Goal: Navigation & Orientation: Find specific page/section

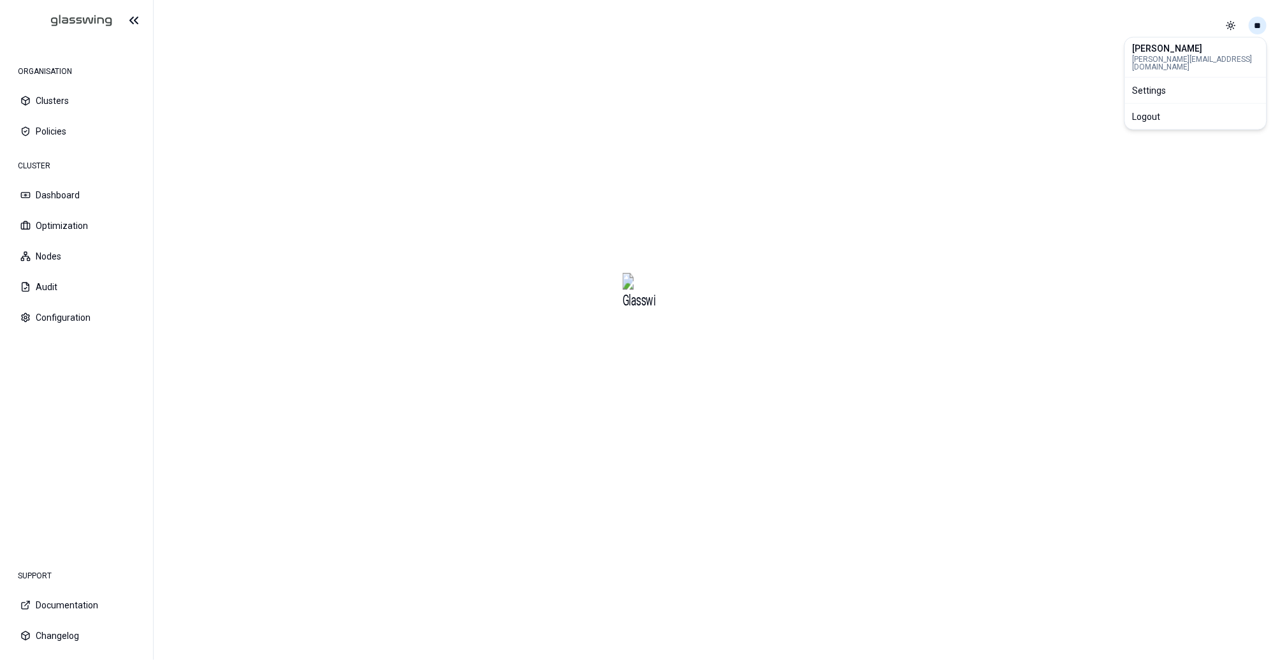
click at [1259, 26] on html "ORGANISATION Clusters Policies CLUSTER Dashboard Optimization Nodes Audit Confi…" at bounding box center [643, 330] width 1287 height 660
click at [1183, 106] on div "Logout" at bounding box center [1196, 116] width 136 height 20
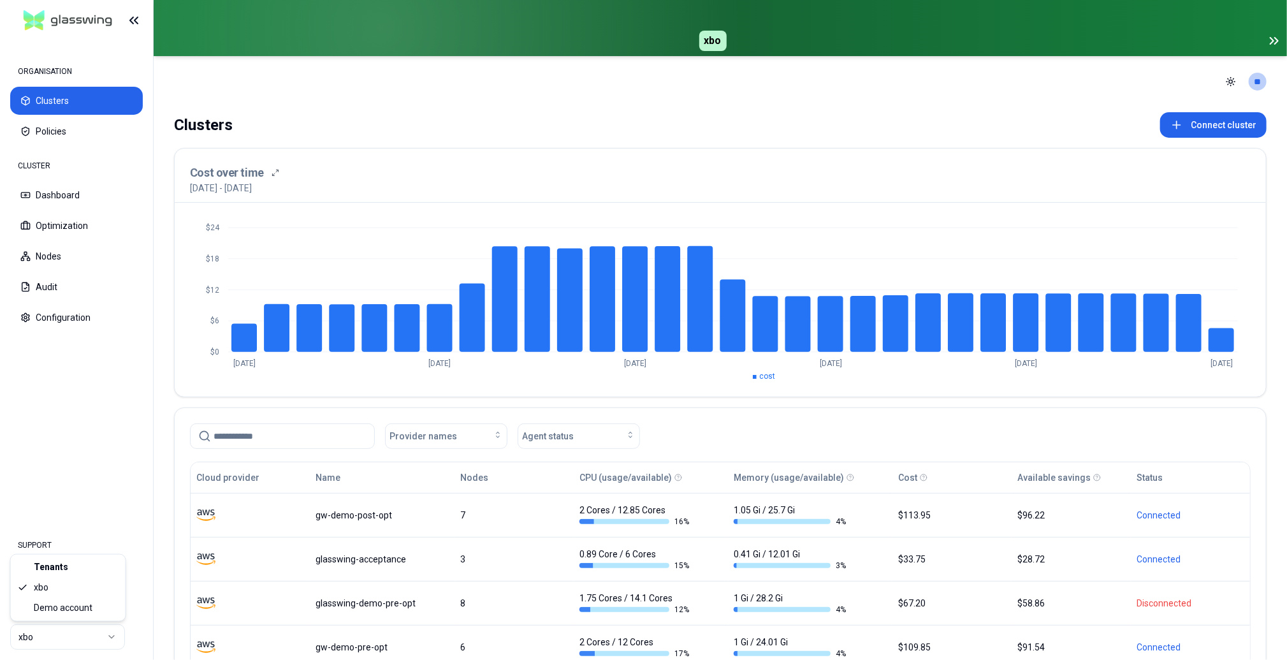
click at [112, 633] on html "ORGANISATION Clusters Policies CLUSTER Dashboard Optimization Nodes Audit Confi…" at bounding box center [643, 330] width 1287 height 660
click at [113, 434] on html "ORGANISATION Clusters Policies CLUSTER Dashboard Optimization Nodes Audit Confi…" at bounding box center [643, 330] width 1287 height 660
click at [102, 633] on html "ORGANISATION Clusters Policies CLUSTER Dashboard Optimization Nodes Audit Confi…" at bounding box center [643, 330] width 1287 height 660
click at [115, 636] on html "ORGANISATION Clusters Policies CLUSTER Dashboard Optimization Nodes Audit Confi…" at bounding box center [643, 330] width 1287 height 660
click at [113, 635] on html "ORGANISATION Clusters Policies CLUSTER Dashboard Optimization Nodes Audit Confi…" at bounding box center [643, 330] width 1287 height 660
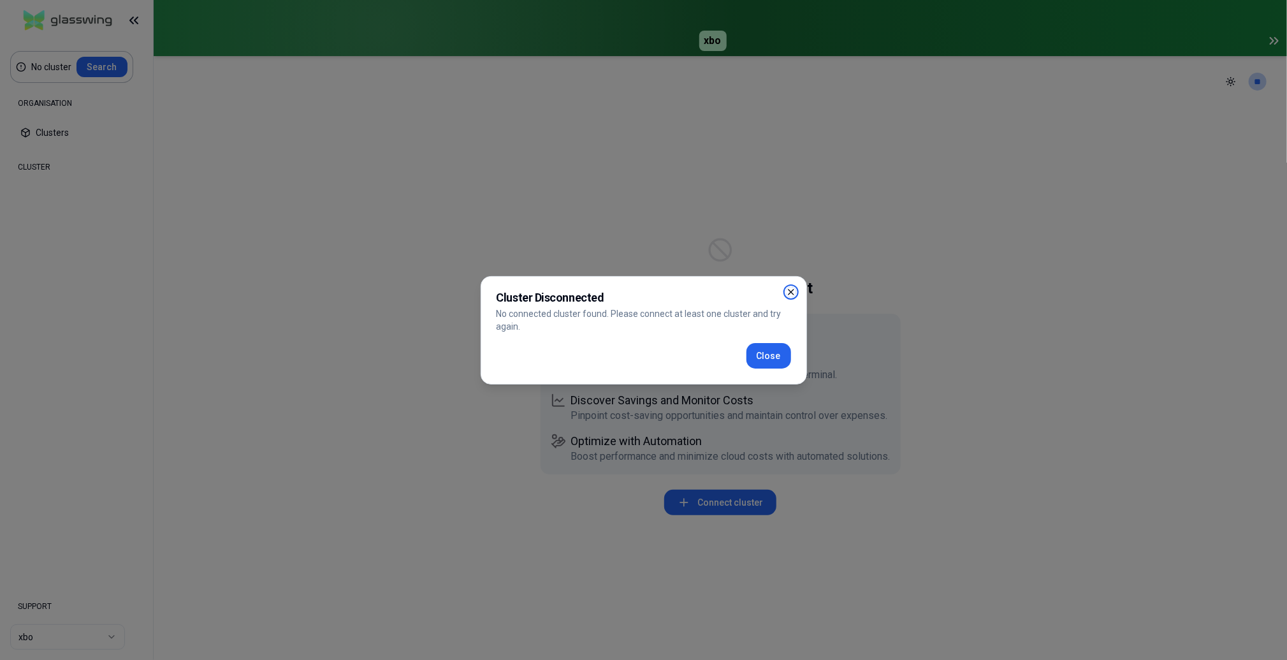
click at [792, 288] on icon "button" at bounding box center [791, 292] width 10 height 10
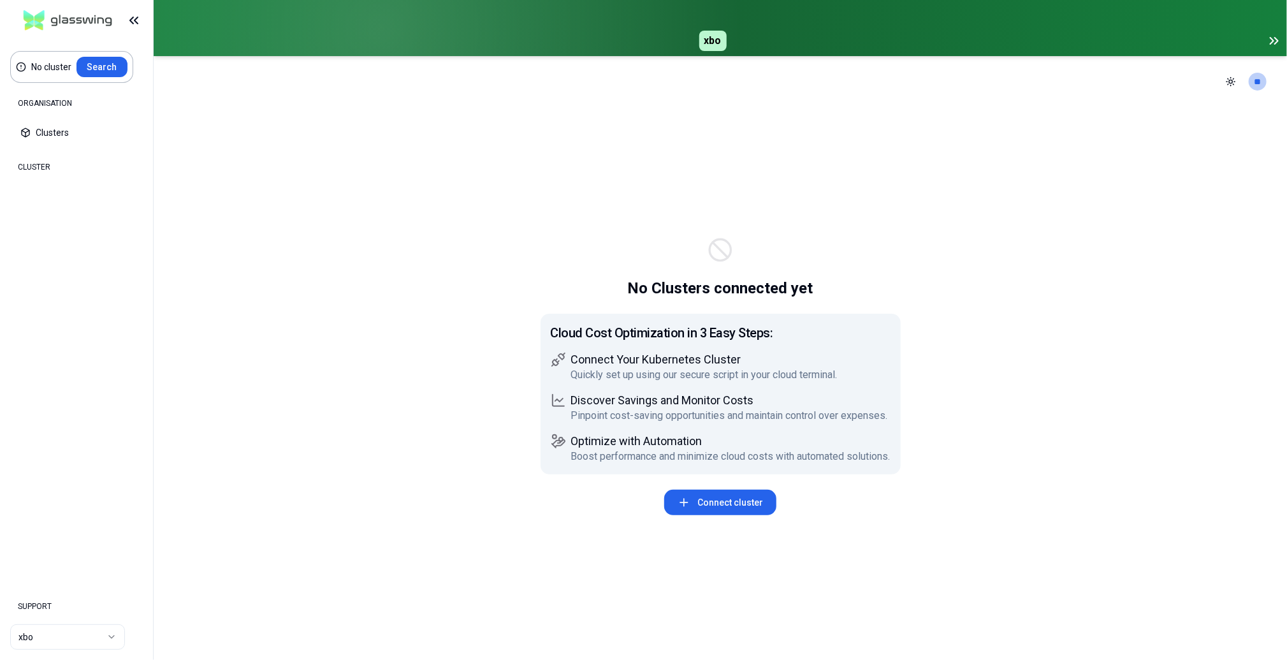
click at [110, 644] on html "No cluster Search ORGANISATION Clusters Policies CLUSTER Dashboard Optimization…" at bounding box center [643, 330] width 1287 height 660
